Goal: Contribute content: Contribute content

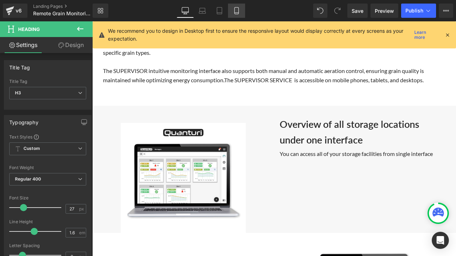
click at [240, 11] on icon at bounding box center [236, 10] width 7 height 7
type input "23"
type input "100"
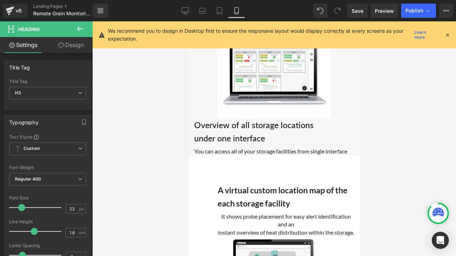
scroll to position [2225, 0]
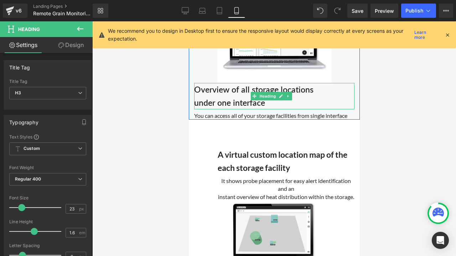
click at [313, 109] on h3 "under one interface" at bounding box center [274, 102] width 160 height 13
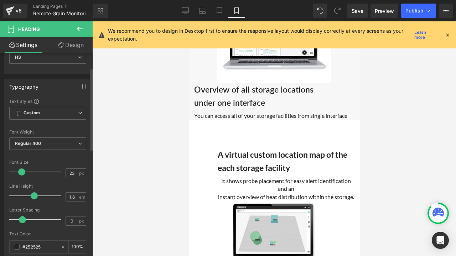
scroll to position [107, 0]
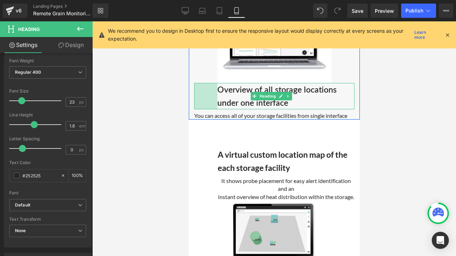
drag, startPoint x: 195, startPoint y: 102, endPoint x: 218, endPoint y: 104, distance: 23.3
click at [218, 104] on div "Overview of all storage locations under one interface Heading 65px" at bounding box center [274, 96] width 160 height 26
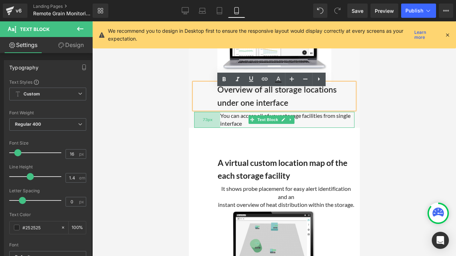
drag, startPoint x: 194, startPoint y: 126, endPoint x: 220, endPoint y: 122, distance: 26.2
click at [220, 122] on div "You can access all of your storage facilities from single interface Text Block …" at bounding box center [274, 120] width 160 height 16
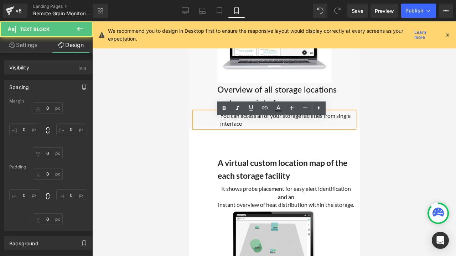
type input "7"
type input "0"
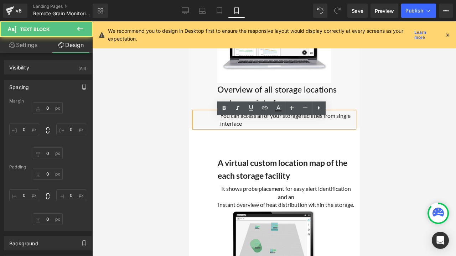
type input "0"
type input "73"
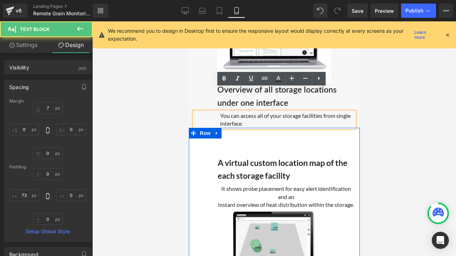
scroll to position [2332, 0]
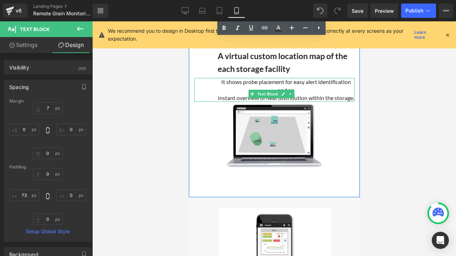
click at [247, 94] on p "It shows probe placement for easy alert identification and an" at bounding box center [285, 86] width 137 height 16
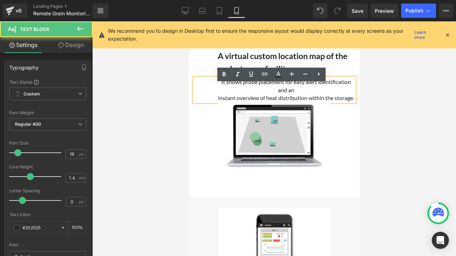
click at [256, 94] on p "It shows probe placement for easy alert identification and an" at bounding box center [285, 86] width 137 height 16
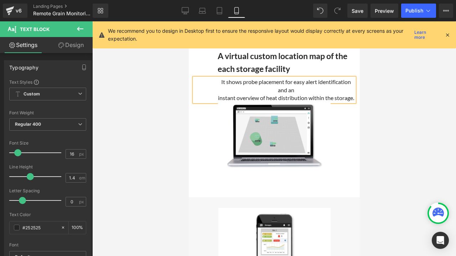
click at [309, 94] on p "It shows probe placement for easy alert identification and an" at bounding box center [285, 86] width 137 height 16
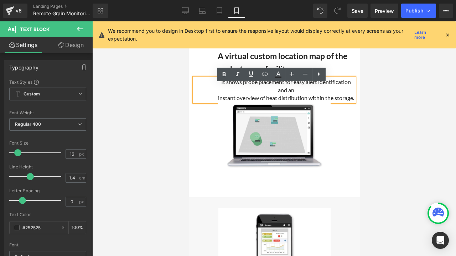
click at [257, 94] on p "It shows probe placement for easy alert identification and an" at bounding box center [285, 86] width 137 height 16
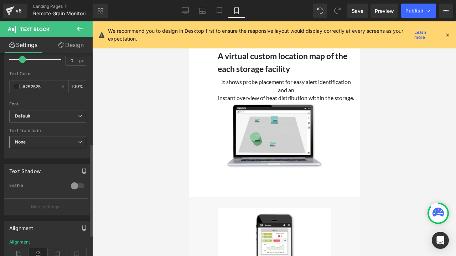
scroll to position [214, 0]
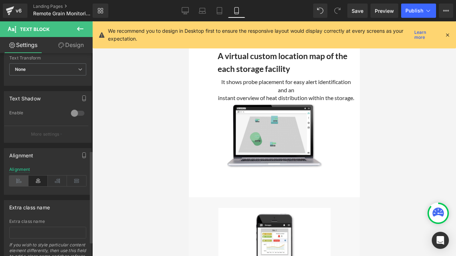
click at [21, 178] on icon at bounding box center [18, 181] width 19 height 11
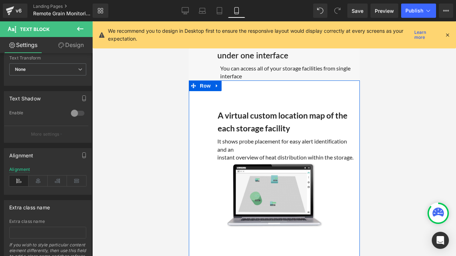
scroll to position [2225, 0]
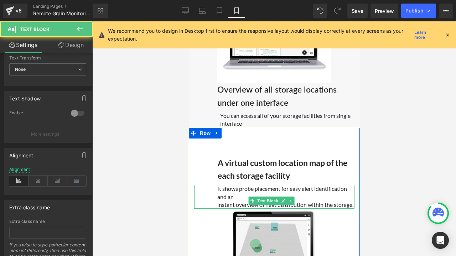
drag, startPoint x: 217, startPoint y: 210, endPoint x: 233, endPoint y: 216, distance: 17.4
click at [216, 209] on div "It shows probe placement for easy alert identification and an instant overview …" at bounding box center [274, 197] width 160 height 24
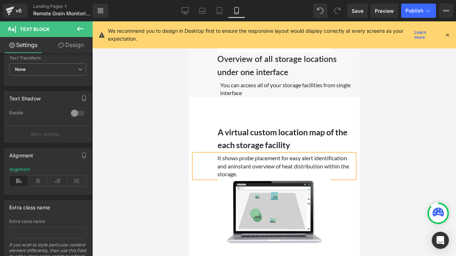
scroll to position [2297, 0]
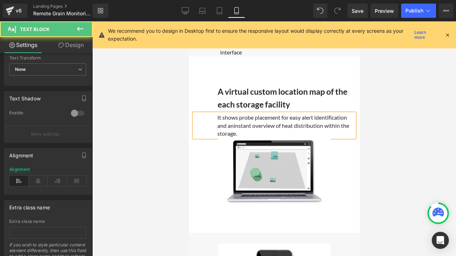
click at [317, 131] on span "instant overview of heat distribution within the storage." at bounding box center [283, 129] width 132 height 15
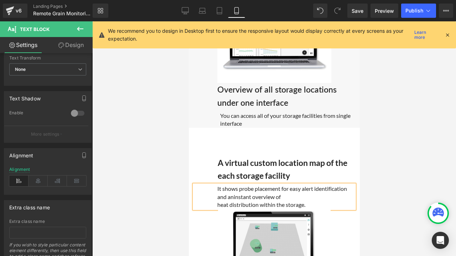
scroll to position [2190, 0]
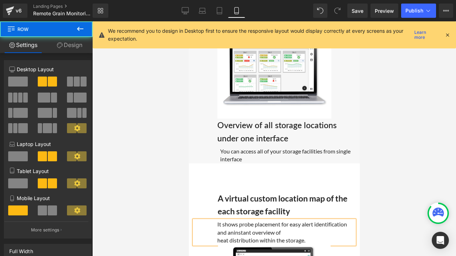
click at [225, 194] on div "A virtual custom location map of the each storage facility Heading It shows pro…" at bounding box center [274, 212] width 171 height 63
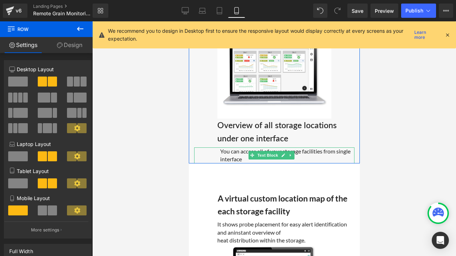
click at [223, 158] on p "You can access all of your storage facilities from single interface" at bounding box center [287, 156] width 134 height 16
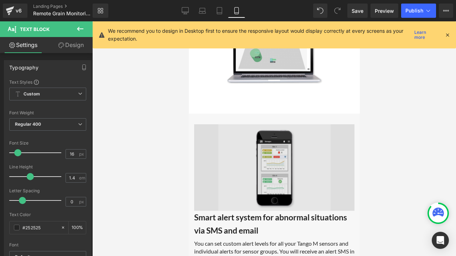
scroll to position [2475, 0]
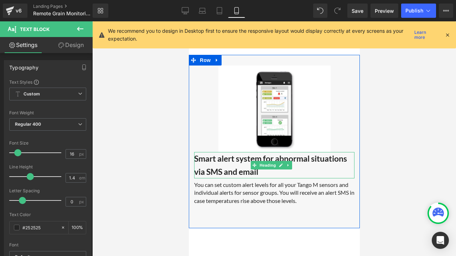
click at [237, 162] on b "Smart alert system for abnormal situations via SMS and email" at bounding box center [270, 165] width 153 height 23
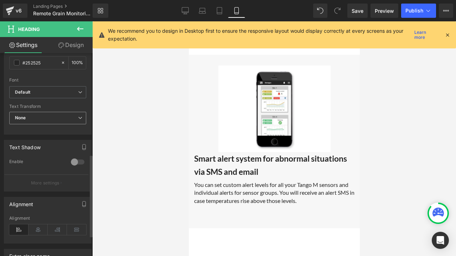
scroll to position [250, 0]
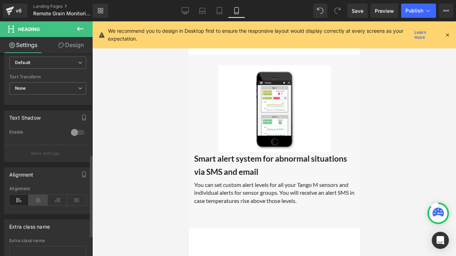
click at [34, 199] on icon at bounding box center [38, 200] width 19 height 11
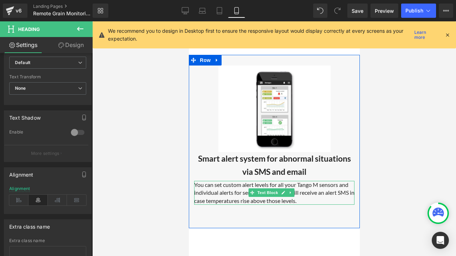
click at [210, 193] on p "You can set custom alert levels for all your Tango M sensors and individual ale…" at bounding box center [274, 193] width 160 height 24
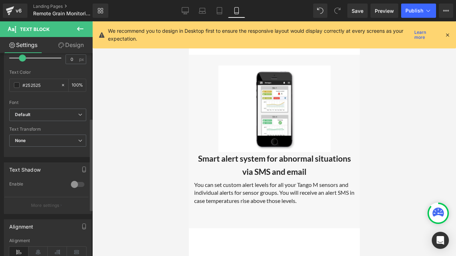
scroll to position [214, 0]
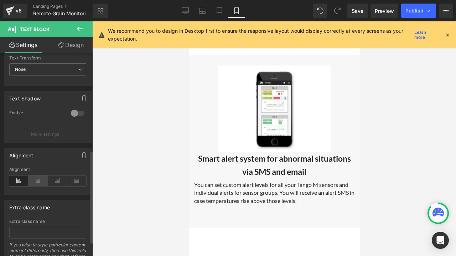
click at [36, 181] on icon at bounding box center [38, 181] width 19 height 11
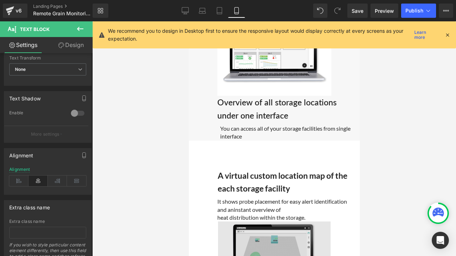
scroll to position [2297, 0]
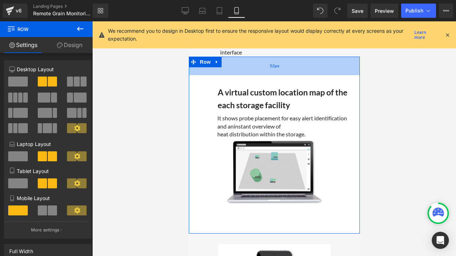
drag, startPoint x: 273, startPoint y: 65, endPoint x: 278, endPoint y: 65, distance: 5.4
click at [278, 65] on div "52px" at bounding box center [274, 66] width 171 height 19
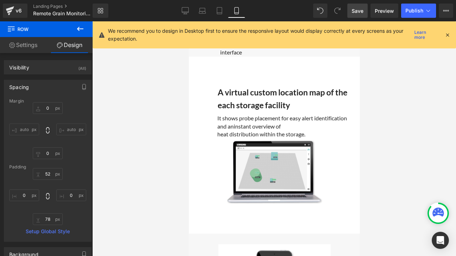
click at [358, 11] on span "Save" at bounding box center [358, 10] width 12 height 7
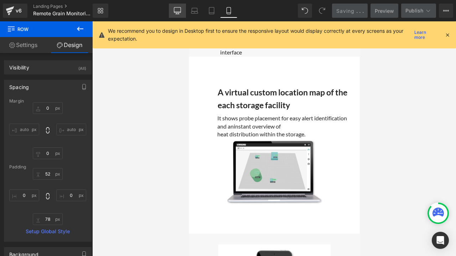
click at [182, 9] on link "Desktop" at bounding box center [177, 11] width 17 height 14
type input "0"
type input "50"
type input "0"
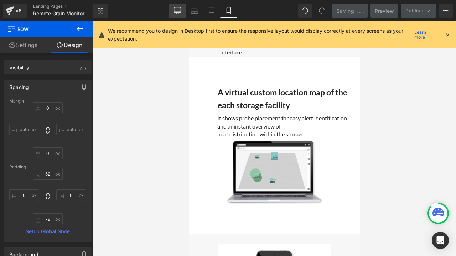
type input "78"
type input "0"
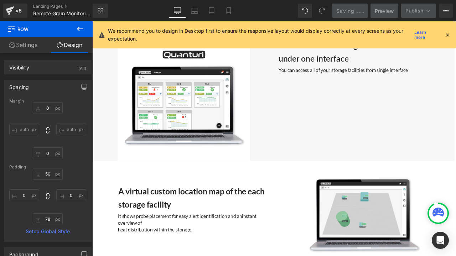
scroll to position [1789, 0]
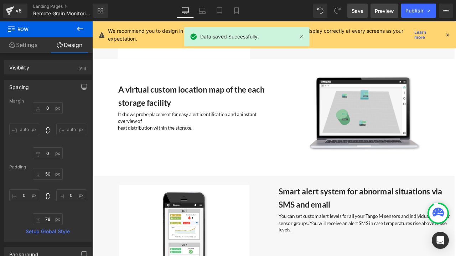
click at [383, 8] on span "Preview" at bounding box center [384, 10] width 19 height 7
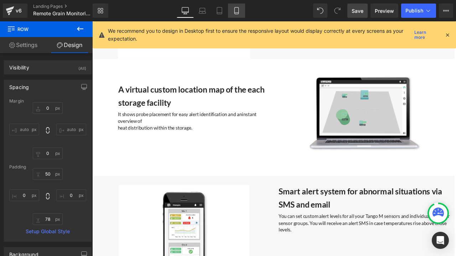
click at [242, 9] on link "Mobile" at bounding box center [236, 11] width 17 height 14
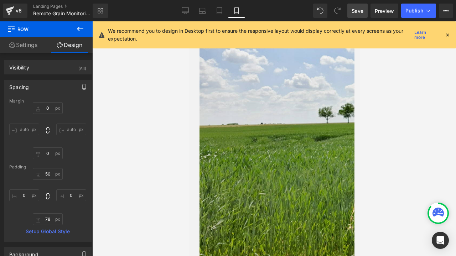
type input "0"
type input "52"
type input "0"
type input "78"
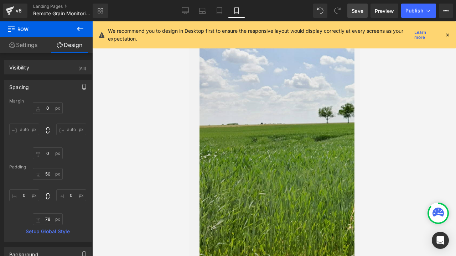
type input "0"
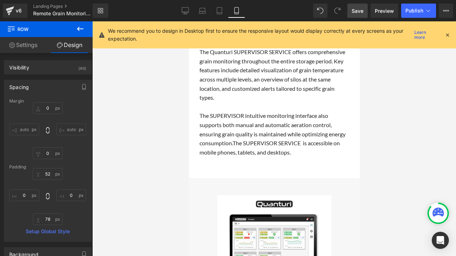
scroll to position [2011, 0]
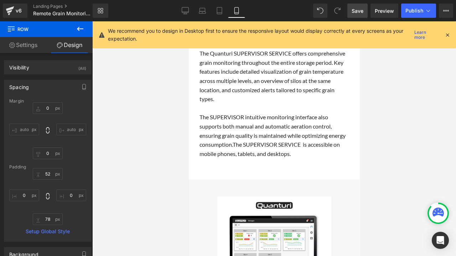
click at [445, 36] on icon at bounding box center [448, 35] width 6 height 6
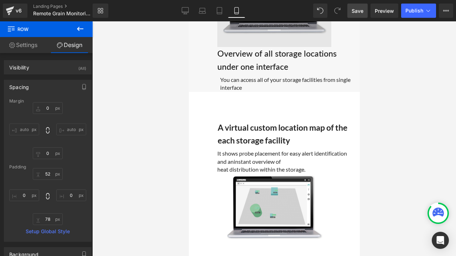
scroll to position [2189, 0]
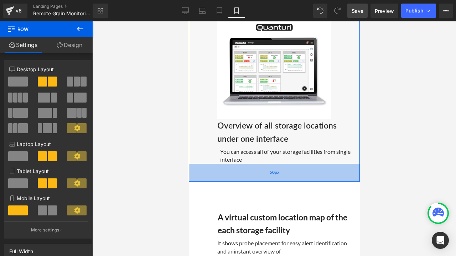
drag, startPoint x: 271, startPoint y: 169, endPoint x: 271, endPoint y: 187, distance: 17.8
click at [271, 182] on div "50px" at bounding box center [274, 173] width 171 height 18
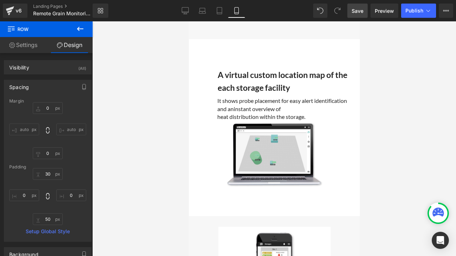
scroll to position [2439, 0]
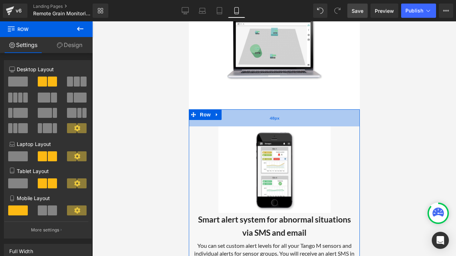
drag, startPoint x: 274, startPoint y: 120, endPoint x: 272, endPoint y: 127, distance: 7.1
click at [272, 127] on div "48px" at bounding box center [274, 117] width 171 height 17
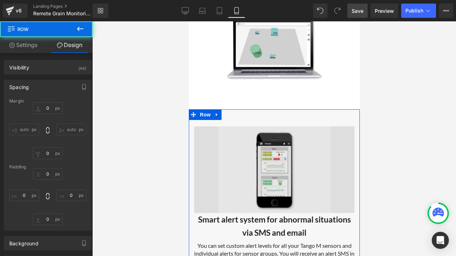
type input "0"
type input "48"
type input "0"
type input "66"
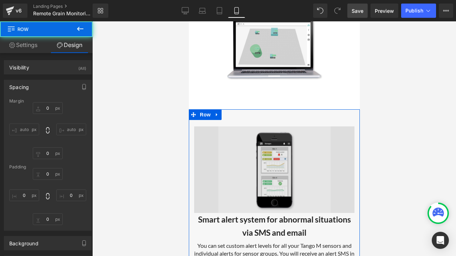
type input "0"
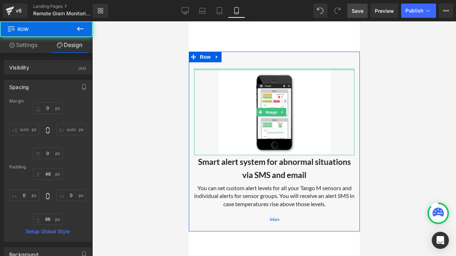
scroll to position [2582, 0]
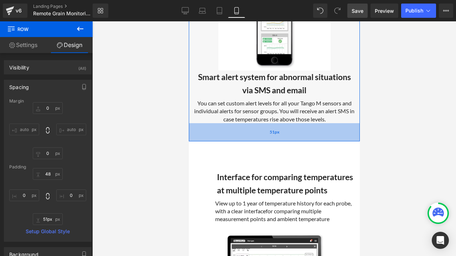
type input "50px"
drag, startPoint x: 266, startPoint y: 140, endPoint x: 267, endPoint y: 135, distance: 5.8
click at [267, 135] on div "50px" at bounding box center [274, 132] width 171 height 18
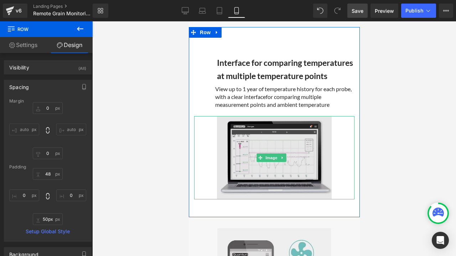
scroll to position [2653, 0]
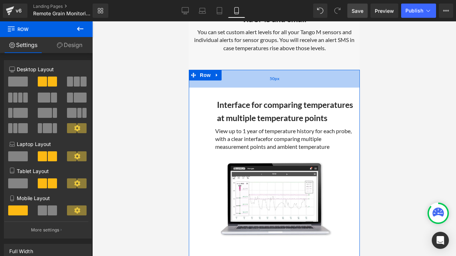
click at [274, 80] on div "50px" at bounding box center [274, 79] width 171 height 18
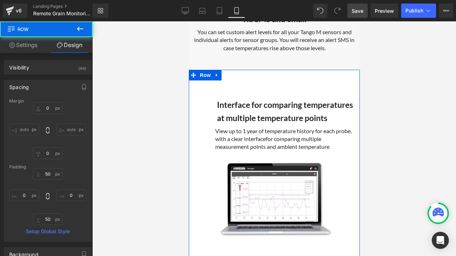
scroll to position [2796, 0]
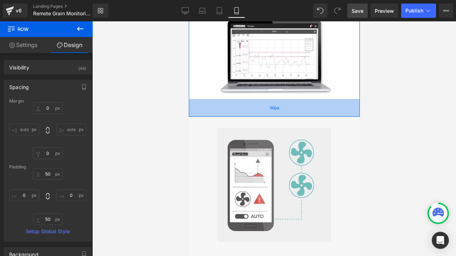
click at [267, 117] on div "50px" at bounding box center [274, 108] width 171 height 18
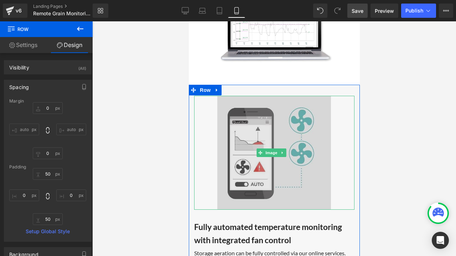
scroll to position [2867, 0]
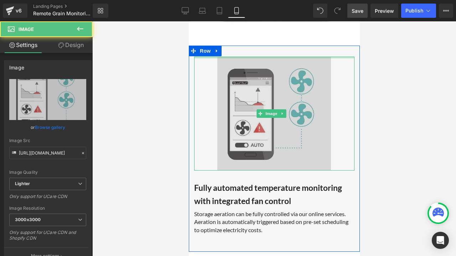
click at [276, 58] on div at bounding box center [274, 58] width 160 height 2
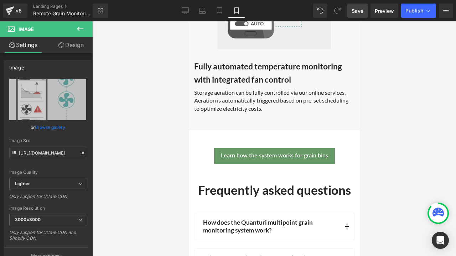
scroll to position [3009, 0]
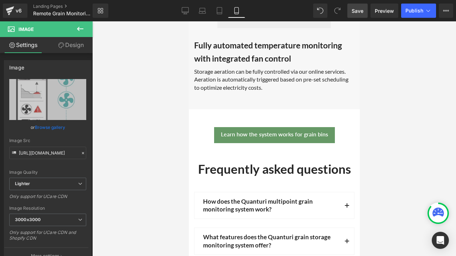
click at [359, 13] on span "Save" at bounding box center [358, 10] width 12 height 7
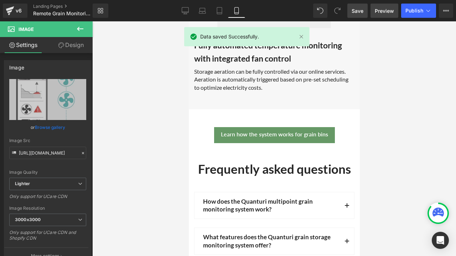
click at [393, 15] on link "Preview" at bounding box center [385, 11] width 28 height 14
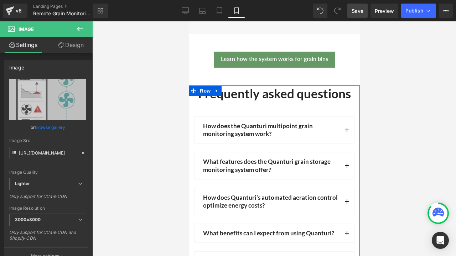
scroll to position [3116, 0]
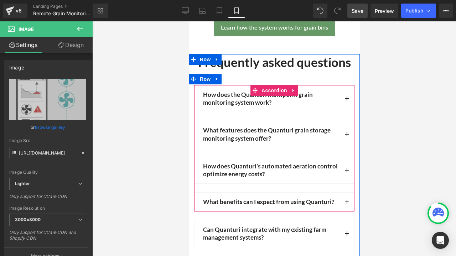
click at [344, 169] on button "button" at bounding box center [347, 170] width 14 height 26
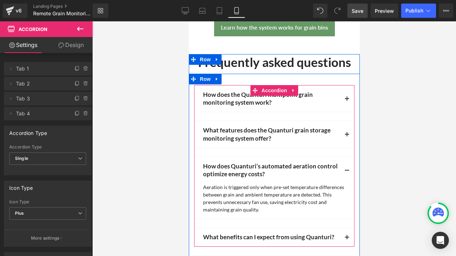
click at [344, 169] on button "button" at bounding box center [347, 170] width 14 height 26
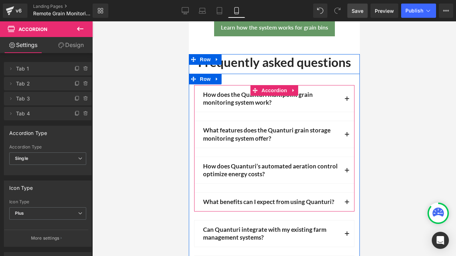
click at [346, 204] on button "button" at bounding box center [347, 202] width 14 height 19
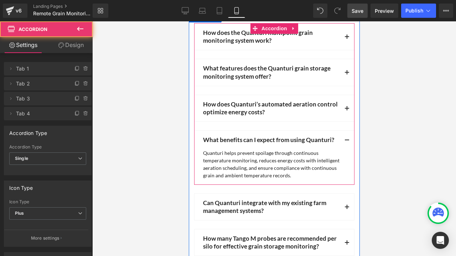
scroll to position [3259, 0]
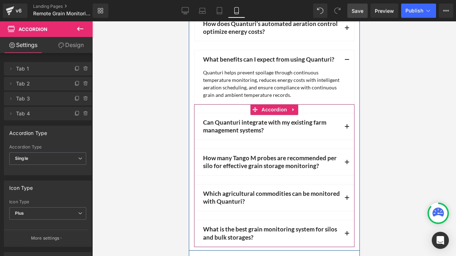
click at [342, 129] on button "button" at bounding box center [347, 126] width 14 height 26
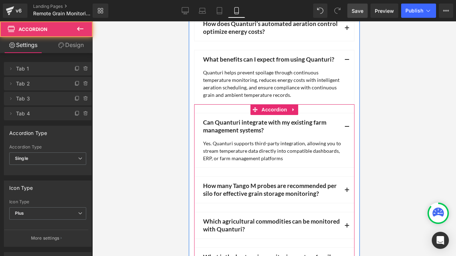
click at [344, 127] on button "button" at bounding box center [347, 126] width 14 height 26
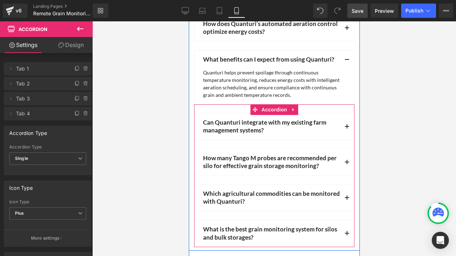
click at [347, 164] on span "button" at bounding box center [347, 164] width 0 height 0
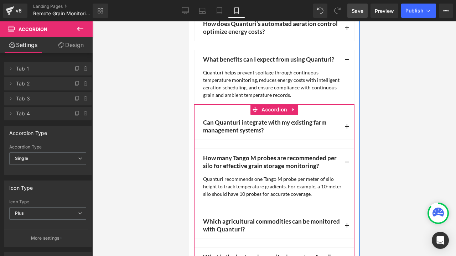
click at [340, 164] on button "button" at bounding box center [347, 162] width 14 height 26
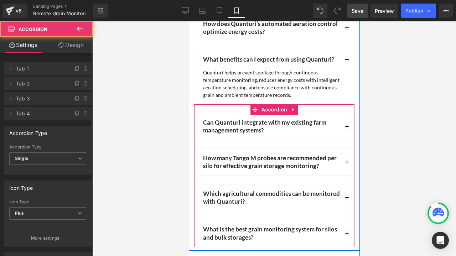
click at [340, 196] on button "button" at bounding box center [347, 198] width 14 height 26
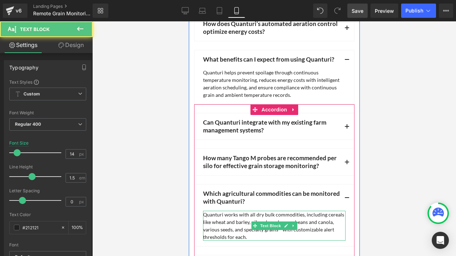
click at [277, 232] on div "Quanturi works with all dry bulk commodities, including cereals like wheat and …" at bounding box center [274, 226] width 143 height 30
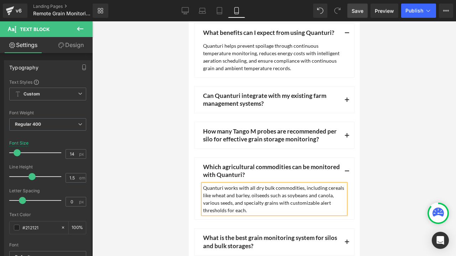
scroll to position [3366, 0]
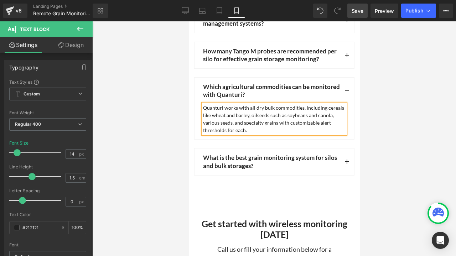
click at [342, 161] on button "button" at bounding box center [347, 162] width 14 height 26
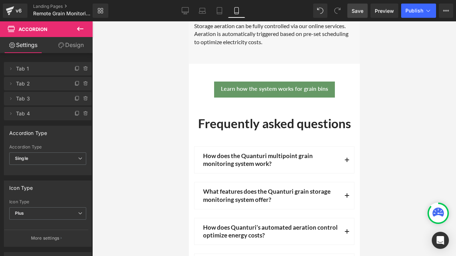
scroll to position [3117, 0]
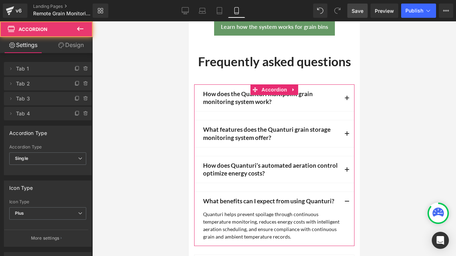
click at [347, 100] on span "button" at bounding box center [347, 100] width 0 height 0
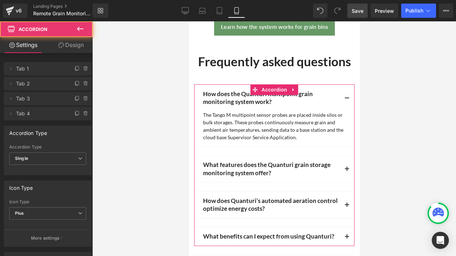
click at [347, 100] on span "button" at bounding box center [347, 100] width 0 height 0
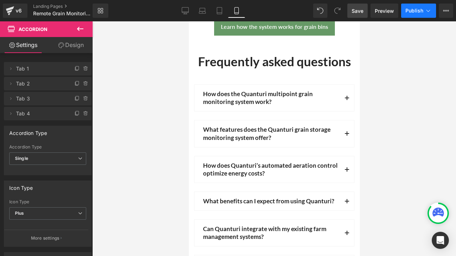
click at [414, 10] on span "Publish" at bounding box center [415, 11] width 18 height 6
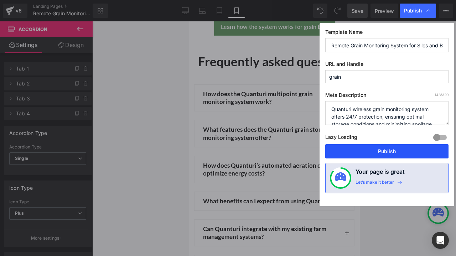
click at [362, 149] on button "Publish" at bounding box center [387, 151] width 123 height 14
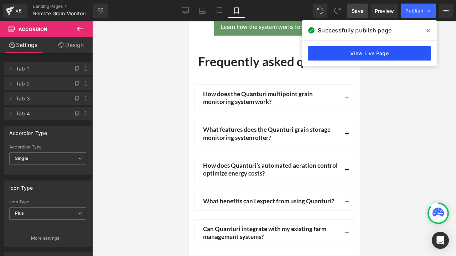
click at [402, 55] on link "View Live Page" at bounding box center [369, 53] width 123 height 14
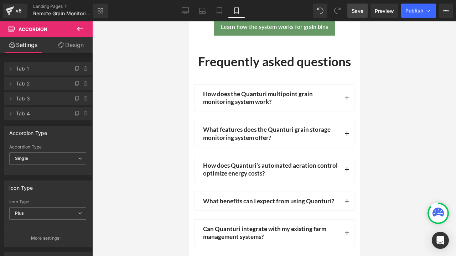
click at [78, 30] on icon at bounding box center [80, 29] width 6 height 4
